Goal: Task Accomplishment & Management: Use online tool/utility

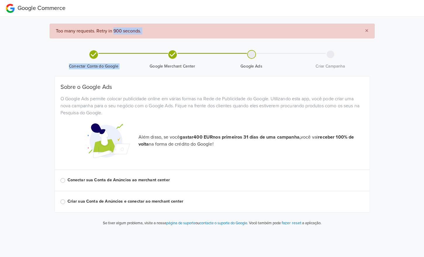
drag, startPoint x: 116, startPoint y: 29, endPoint x: 188, endPoint y: 39, distance: 73.3
click at [188, 39] on div "× Too many requests. Retry in 900 seconds. Conectar Conta do Google Google Merc…" at bounding box center [212, 127] width 324 height 207
click at [247, 125] on div "Além disso, se você gastar 400 EUR nos primeiros 31 dias de uma campanha, você …" at bounding box center [212, 141] width 312 height 44
click at [369, 30] on button "×" at bounding box center [366, 31] width 15 height 14
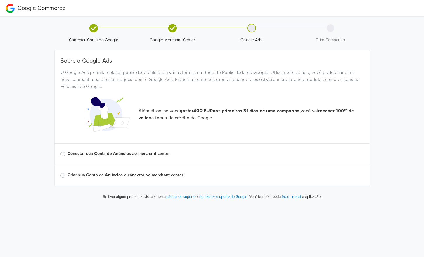
click at [67, 154] on label "Conectar sua Conta de Anúncios ao merchant center" at bounding box center [215, 153] width 296 height 6
click at [0, 0] on input "Conectar sua Conta de Anúncios ao merchant center" at bounding box center [0, 0] width 0 height 0
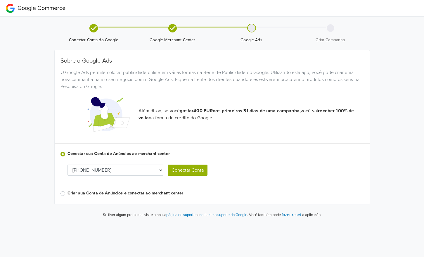
click at [158, 168] on select "[PHONE_NUMBER]" at bounding box center [115, 169] width 96 height 11
drag, startPoint x: 158, startPoint y: 168, endPoint x: 162, endPoint y: 169, distance: 4.1
click at [158, 168] on select "[PHONE_NUMBER]" at bounding box center [115, 169] width 96 height 11
click at [182, 172] on button "Conectar Conta" at bounding box center [188, 169] width 40 height 11
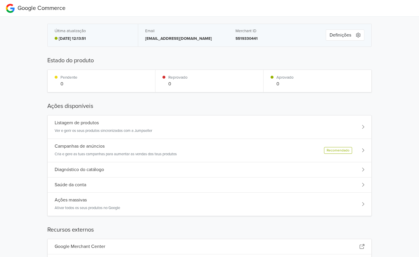
click at [109, 57] on h5 "Estado do produto" at bounding box center [209, 60] width 324 height 9
click at [169, 59] on h5 "Estado do produto" at bounding box center [209, 60] width 324 height 9
click at [112, 57] on h5 "Estado do produto" at bounding box center [209, 60] width 324 height 9
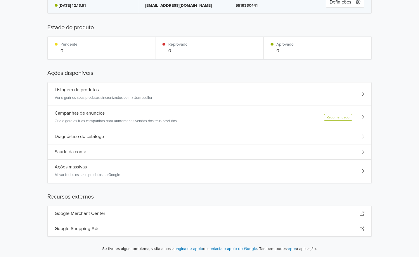
scroll to position [35, 0]
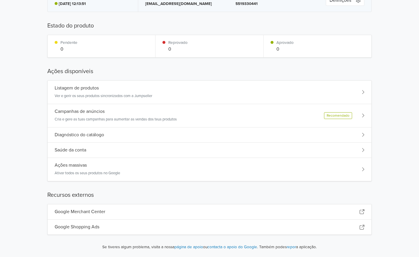
click at [197, 213] on div "Google Merchant Center" at bounding box center [209, 211] width 323 height 15
